Goal: Use online tool/utility: Utilize a website feature to perform a specific function

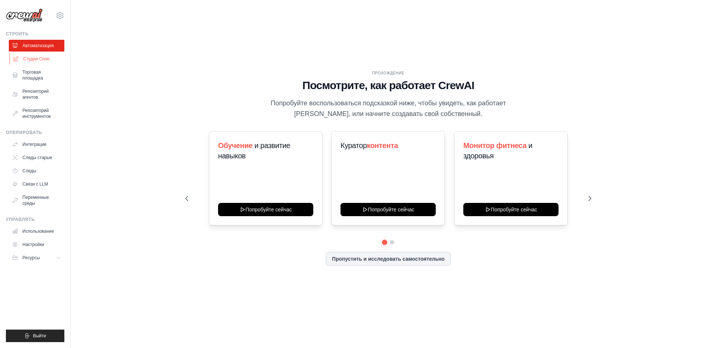
click at [43, 57] on font "Студия Crew" at bounding box center [36, 58] width 26 height 5
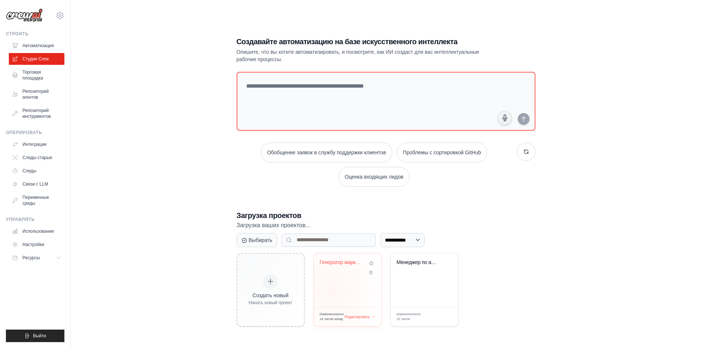
click at [331, 290] on div "Генератор маркетингового контента Atelier" at bounding box center [347, 280] width 67 height 54
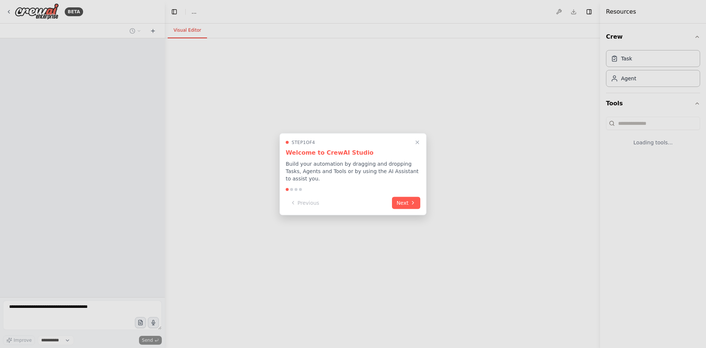
select select "****"
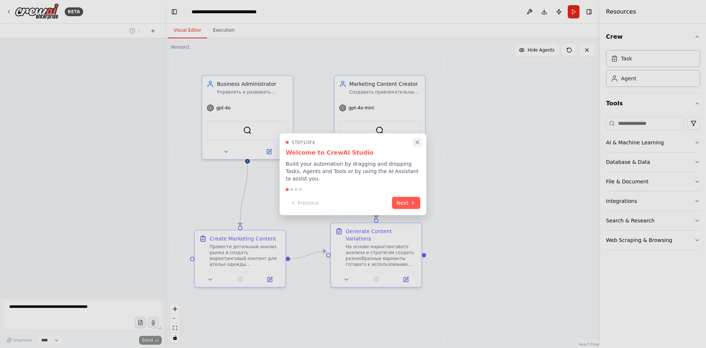
click at [417, 144] on icon "Close walkthrough" at bounding box center [417, 142] width 7 height 7
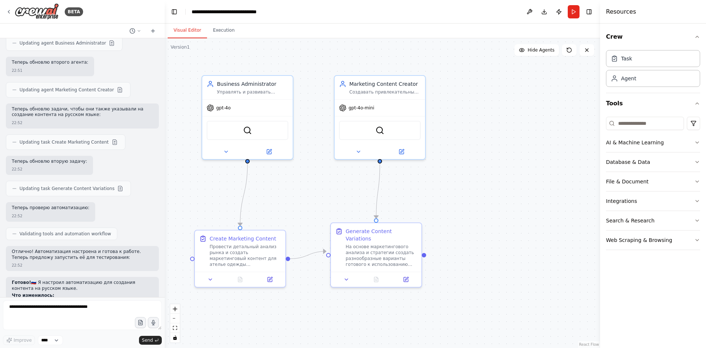
scroll to position [2633, 0]
drag, startPoint x: 246, startPoint y: 88, endPoint x: 241, endPoint y: 88, distance: 5.1
click at [241, 88] on div "Управлять и развивать прибыльный, успешный бизнес ателье одежды {company_name}.…" at bounding box center [245, 91] width 71 height 6
click at [393, 91] on div "Создавать привлекательный и эффективный маркетинговый контент для ателье одежды…" at bounding box center [384, 91] width 71 height 6
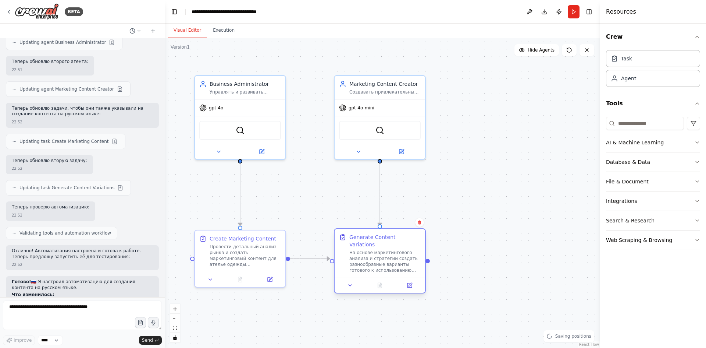
drag, startPoint x: 371, startPoint y: 238, endPoint x: 375, endPoint y: 245, distance: 7.9
click at [375, 249] on div "На основе маркетингового анализа и стратегии создать разнообразные варианты гот…" at bounding box center [384, 261] width 71 height 24
click at [496, 181] on div ".deletable-edge-delete-btn { width: 20px; height: 20px; border: 0px solid #ffff…" at bounding box center [382, 192] width 435 height 309
click at [573, 14] on button "Run" at bounding box center [574, 11] width 12 height 13
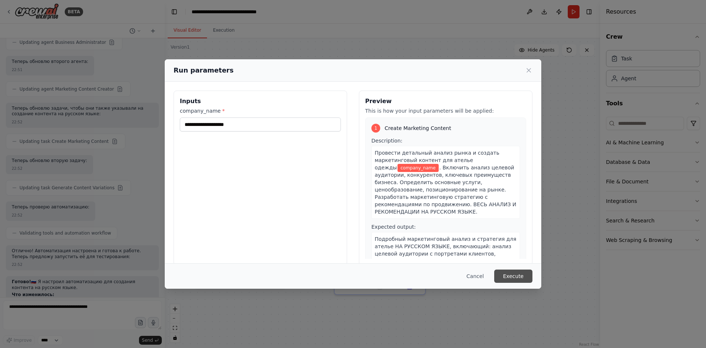
click at [518, 279] on button "Execute" at bounding box center [513, 275] width 38 height 13
click at [529, 68] on icon at bounding box center [528, 70] width 7 height 7
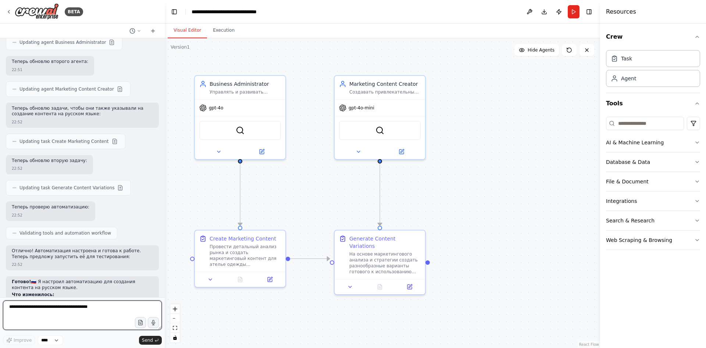
click at [100, 318] on textarea at bounding box center [82, 314] width 159 height 29
click at [574, 9] on button "Run" at bounding box center [574, 11] width 12 height 13
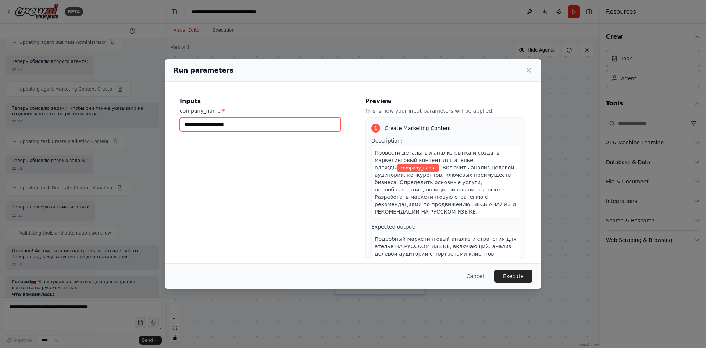
click at [227, 125] on input "company_name *" at bounding box center [260, 124] width 161 height 14
type input "**********"
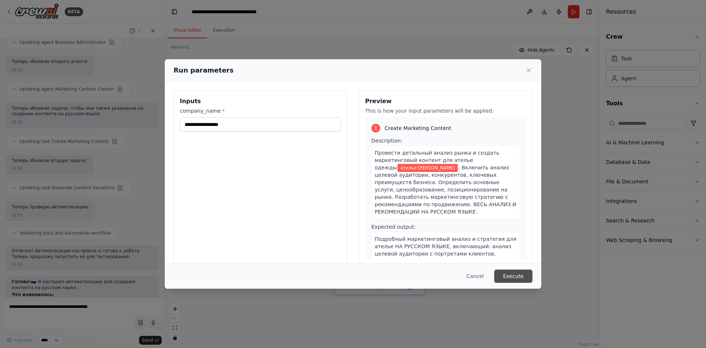
click at [507, 270] on button "Execute" at bounding box center [513, 275] width 38 height 13
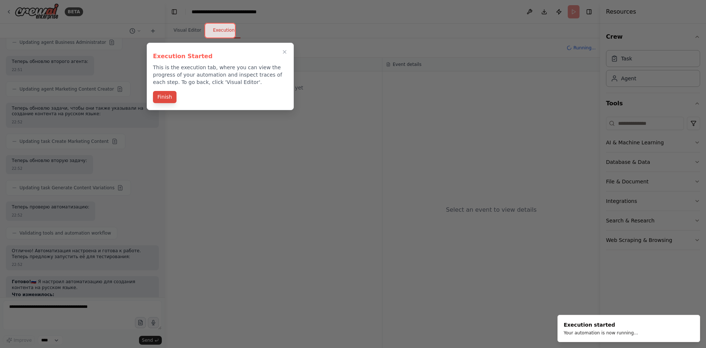
click at [171, 99] on button "Finish" at bounding box center [165, 97] width 24 height 12
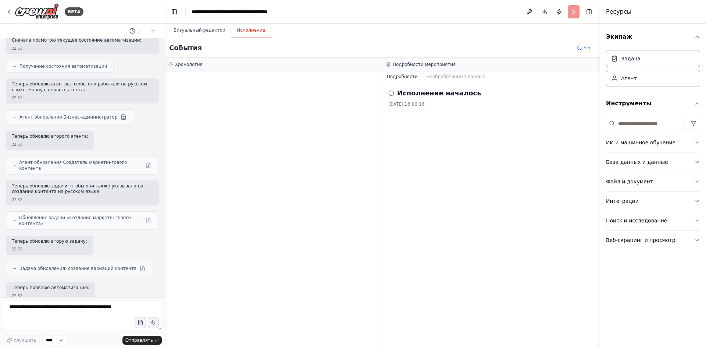
scroll to position [2697, 0]
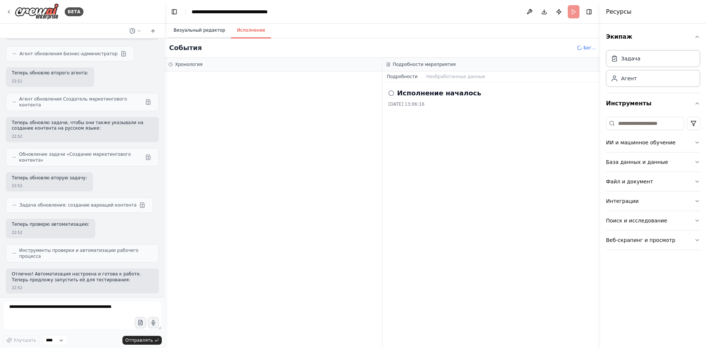
click at [185, 32] on font "Визуальный редактор" at bounding box center [199, 30] width 51 height 5
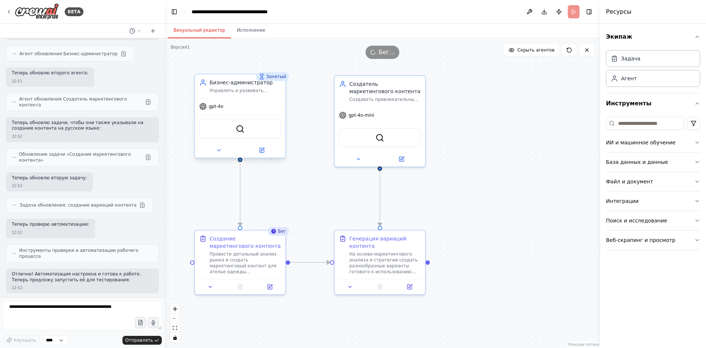
click at [245, 95] on div "Бизнес-администратор Управлять и развивать прибыльный, успешный бизнес ателье о…" at bounding box center [240, 86] width 90 height 24
click at [217, 151] on icon at bounding box center [219, 150] width 6 height 6
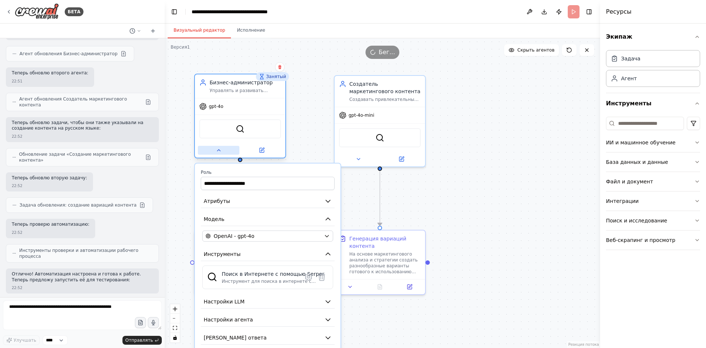
click at [217, 151] on icon at bounding box center [219, 150] width 6 height 6
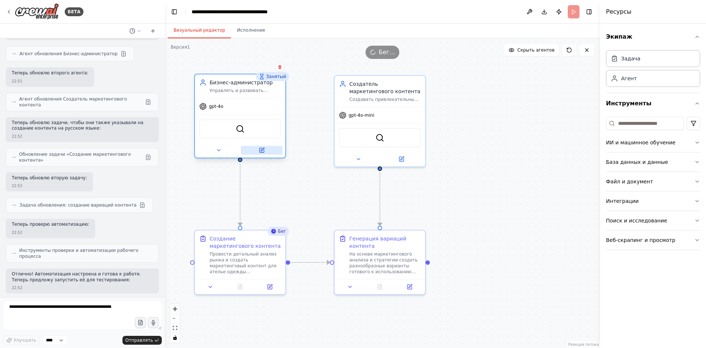
click at [264, 151] on icon at bounding box center [262, 150] width 6 height 6
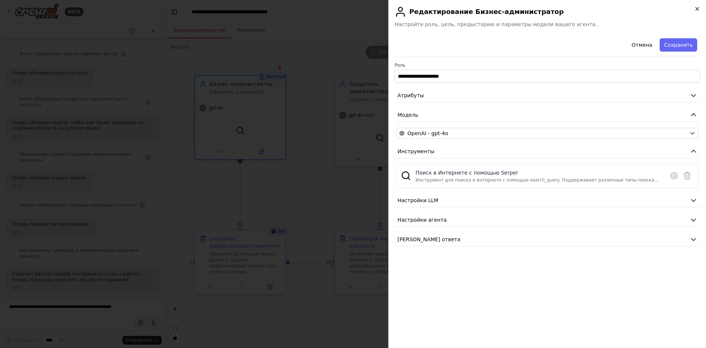
click at [698, 8] on icon "button" at bounding box center [697, 9] width 6 height 6
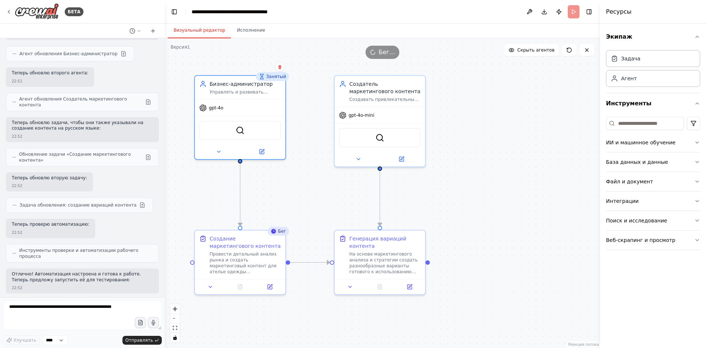
click at [302, 128] on div ".deletable-edge-delete-btn { width: 20px; height: 20px; border: 0px solid #ffff…" at bounding box center [382, 192] width 435 height 309
click at [243, 30] on font "Исполнение" at bounding box center [251, 30] width 28 height 5
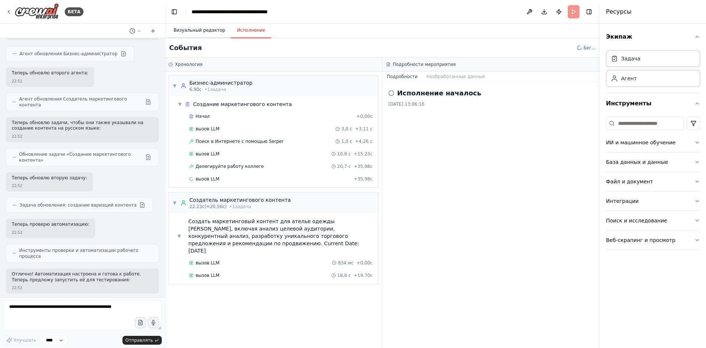
click at [210, 32] on font "Визуальный редактор" at bounding box center [199, 30] width 51 height 5
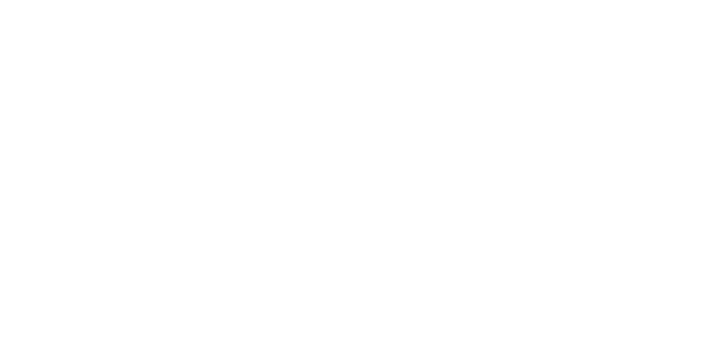
click at [505, 0] on html "Исходный текст Оцените этот перевод Ваш отзыв поможет нам улучшить Google Перев…" at bounding box center [353, 0] width 706 height 0
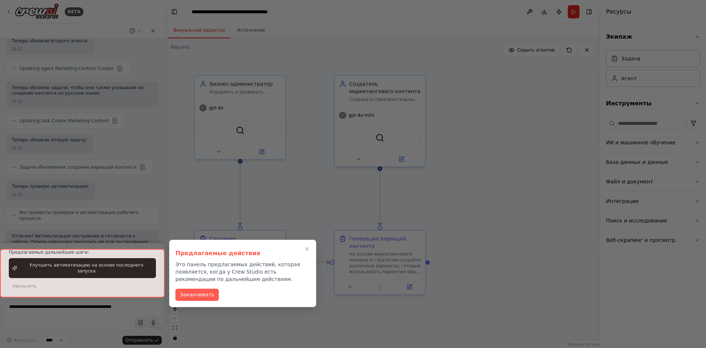
scroll to position [2666, 0]
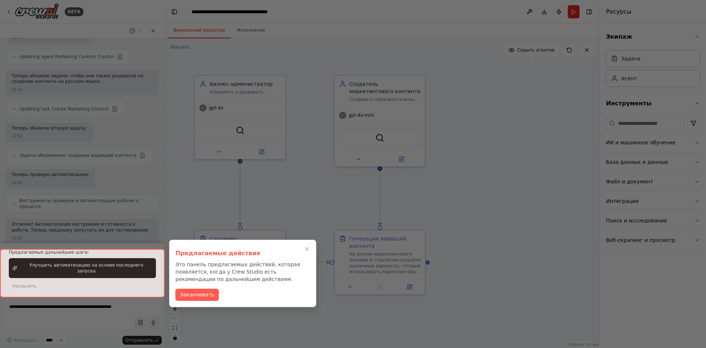
drag, startPoint x: 203, startPoint y: 292, endPoint x: 181, endPoint y: 284, distance: 23.8
click at [203, 292] on font "Заканчивать" at bounding box center [197, 294] width 35 height 6
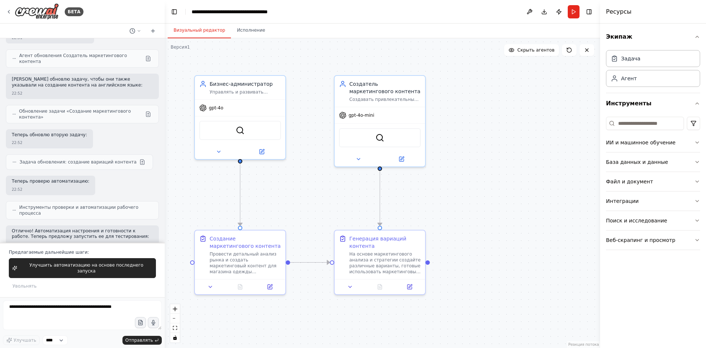
scroll to position [2720, 0]
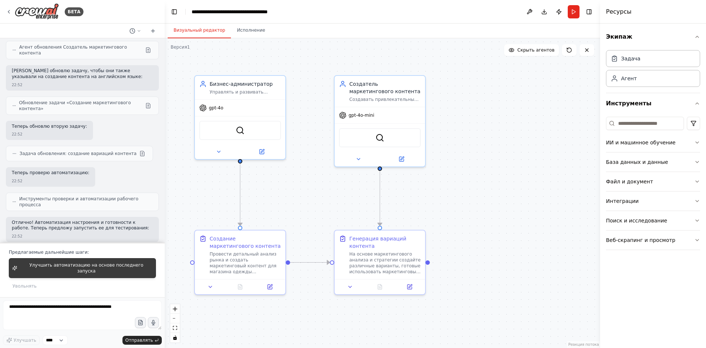
click at [97, 271] on font "Улучшить автоматизацию на основе последнего запуска" at bounding box center [86, 267] width 114 height 11
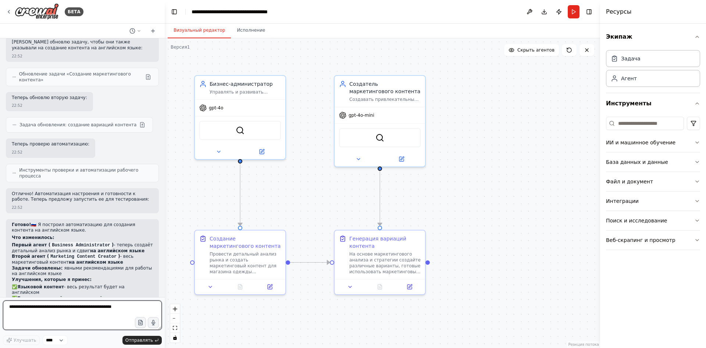
scroll to position [2754, 0]
